Goal: Transaction & Acquisition: Download file/media

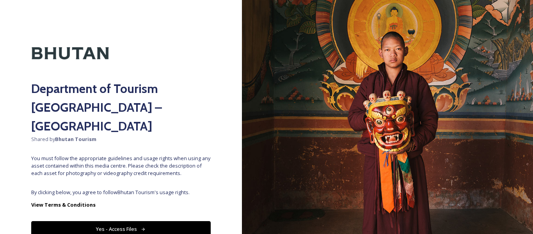
click at [172, 221] on button "Yes - Access Files" at bounding box center [121, 229] width 180 height 16
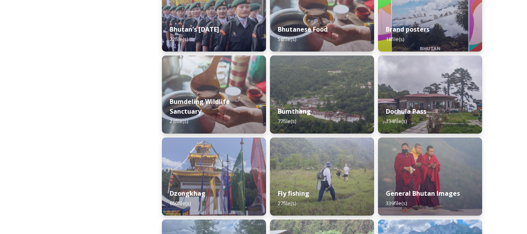
scroll to position [234, 0]
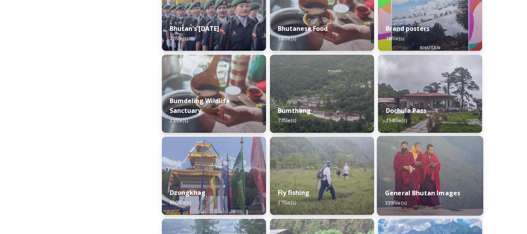
click at [403, 163] on img at bounding box center [430, 176] width 106 height 80
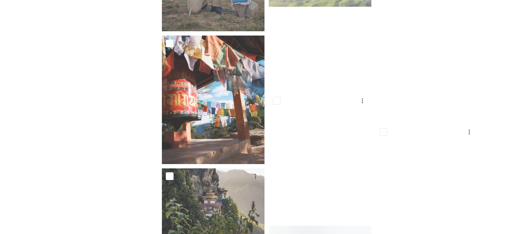
scroll to position [11713, 0]
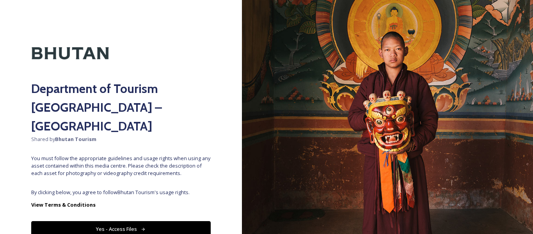
click at [158, 221] on button "Yes - Access Files" at bounding box center [121, 229] width 180 height 16
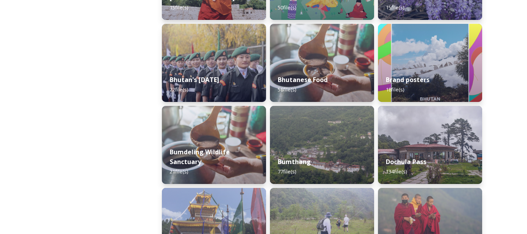
scroll to position [273, 0]
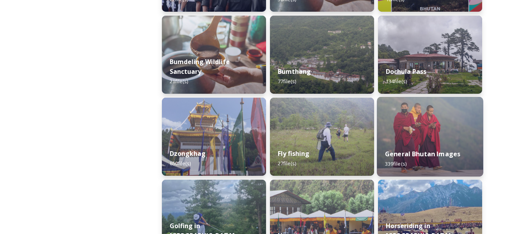
click at [412, 135] on img at bounding box center [430, 137] width 106 height 80
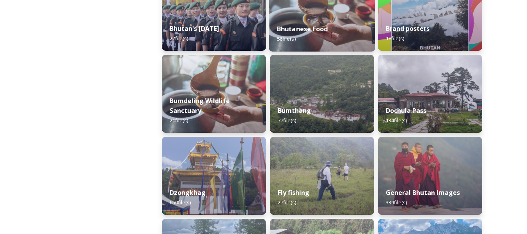
scroll to position [253, 0]
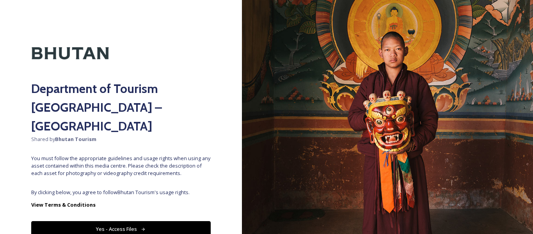
click at [141, 227] on icon at bounding box center [143, 229] width 5 height 5
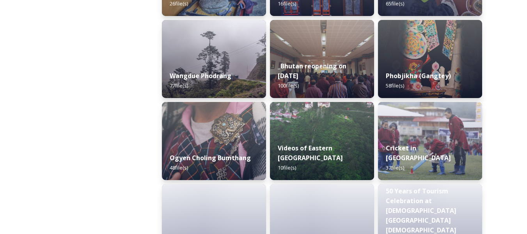
scroll to position [1171, 0]
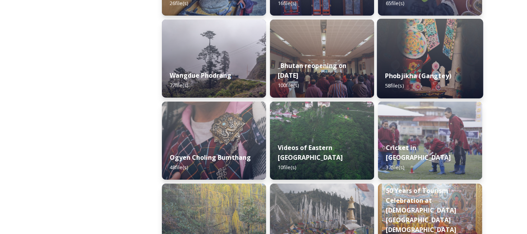
click at [431, 80] on strong "Phobjikha (Gangtey)" at bounding box center [418, 75] width 66 height 9
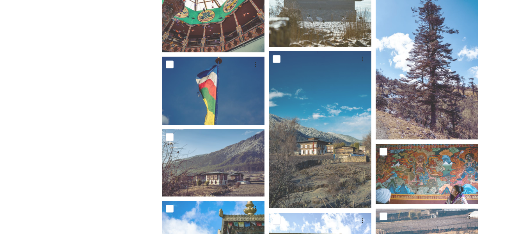
scroll to position [469, 0]
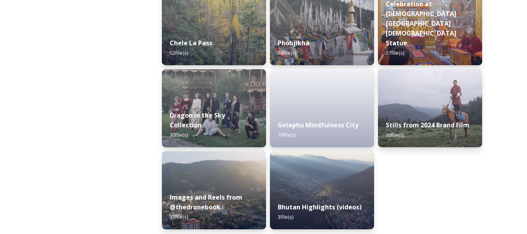
scroll to position [1371, 0]
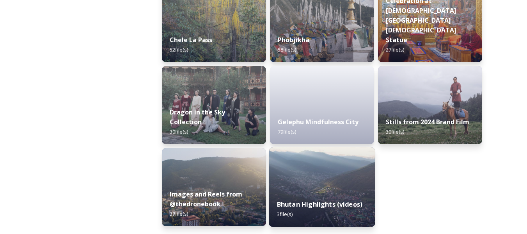
click at [344, 183] on img at bounding box center [322, 187] width 106 height 80
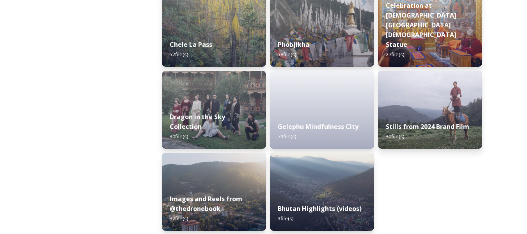
scroll to position [1371, 0]
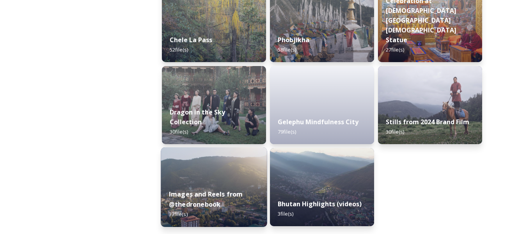
click at [206, 186] on div "Images and Reels from @thedronebook 37 file(s)" at bounding box center [214, 204] width 106 height 45
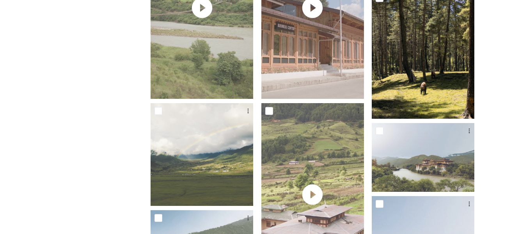
scroll to position [1132, 0]
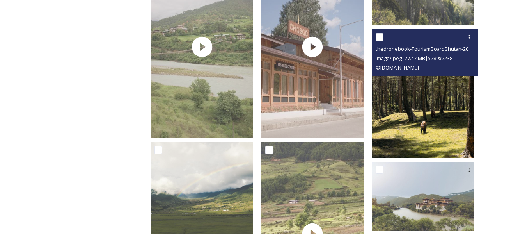
click at [455, 94] on img at bounding box center [423, 93] width 103 height 128
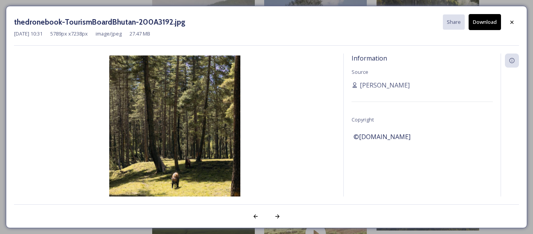
click at [476, 23] on button "Download" at bounding box center [485, 22] width 32 height 16
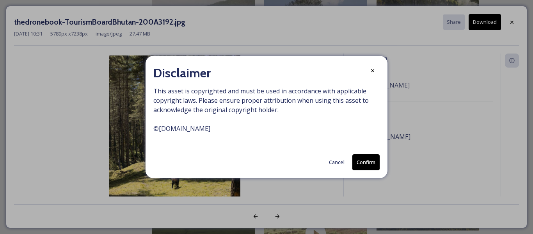
click at [368, 160] on button "Confirm" at bounding box center [366, 162] width 27 height 16
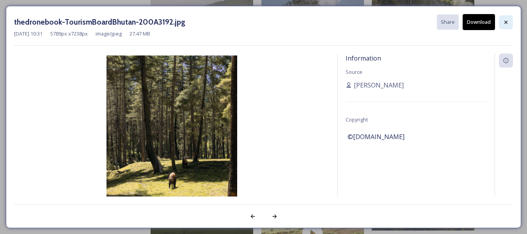
click at [509, 20] on icon at bounding box center [506, 22] width 6 height 6
